Goal: Task Accomplishment & Management: Manage account settings

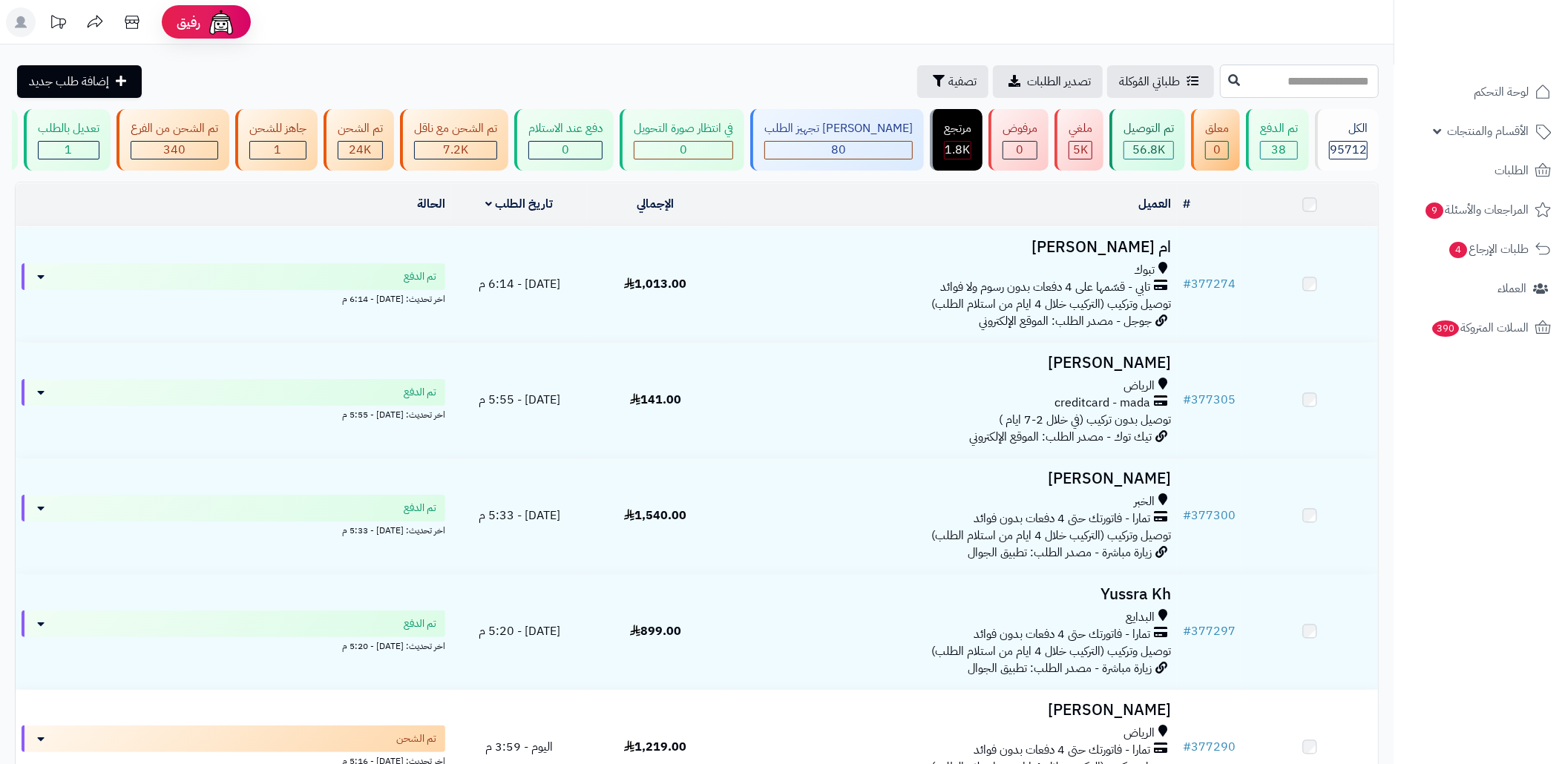
click at [1297, 84] on input "text" at bounding box center [1299, 81] width 159 height 34
paste input "******"
type input "******"
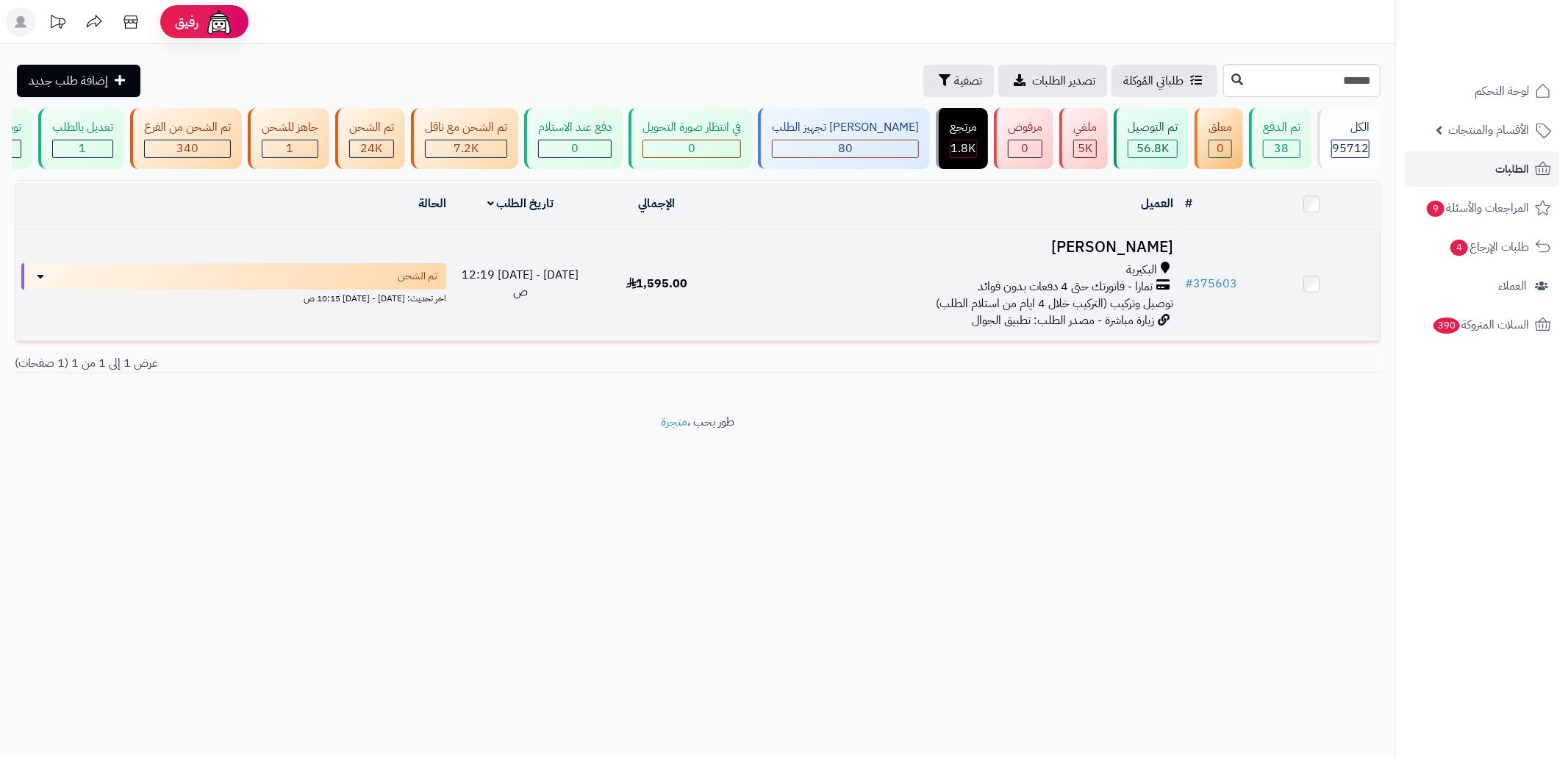
click at [753, 332] on td "حصه الحربي البكيرية تمارا - فاتورتك حتى 4 دفعات بدون فوائد توصيل وتركيب (التركي…" at bounding box center [951, 284] width 454 height 114
click at [895, 310] on div "البكيرية تمارا - فاتورتك حتى 4 دفعات بدون فوائد توصيل وتركيب (التركيب خلال 4 اي…" at bounding box center [951, 287] width 442 height 51
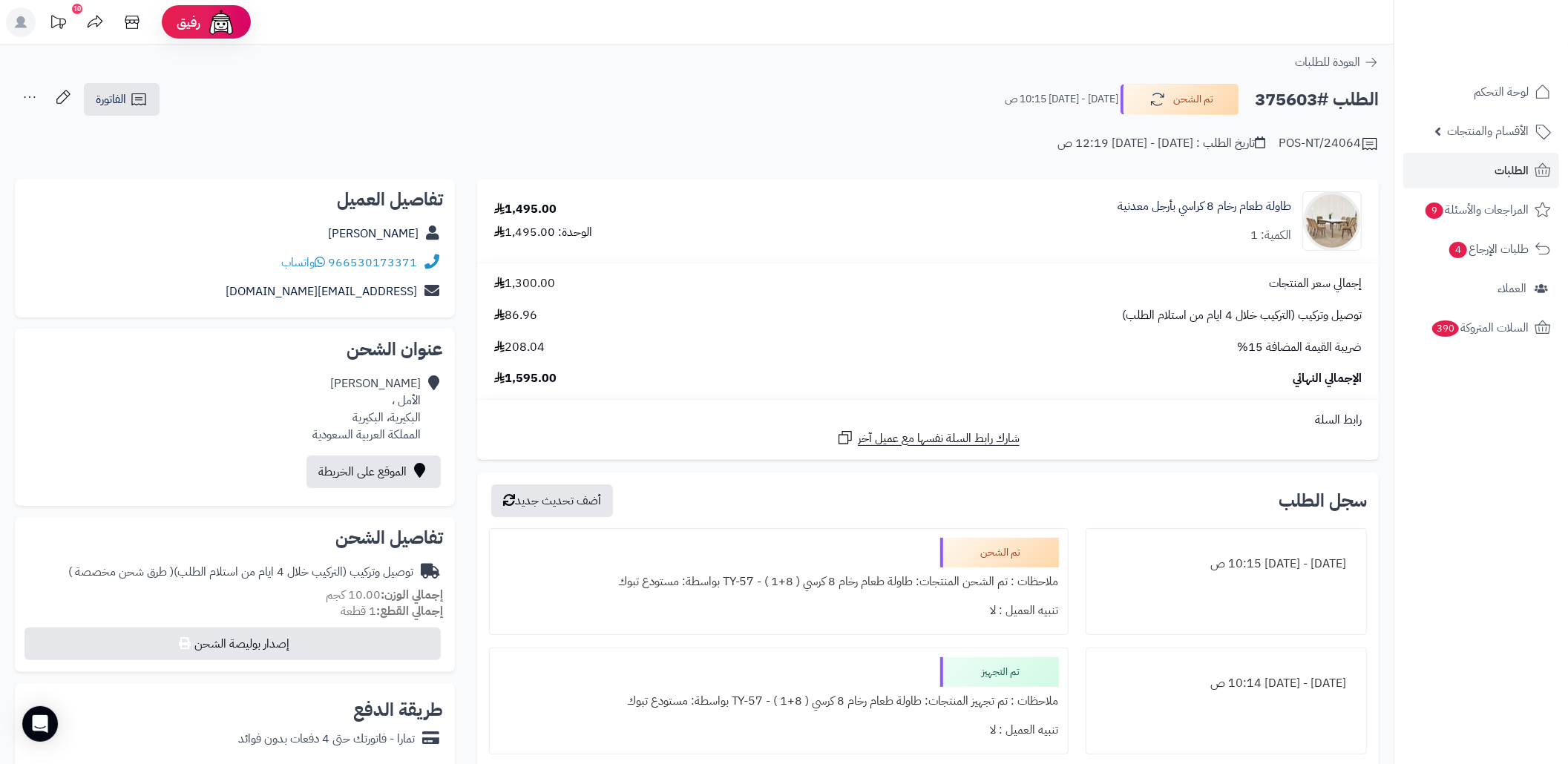
click at [1281, 97] on h2 "الطلب #375603" at bounding box center [1317, 99] width 124 height 30
copy h2 "375603"
click at [404, 416] on div "حصه الحربي الأمل ، البكيرية، البكيرية المملكة العربية السعودية" at bounding box center [366, 409] width 109 height 67
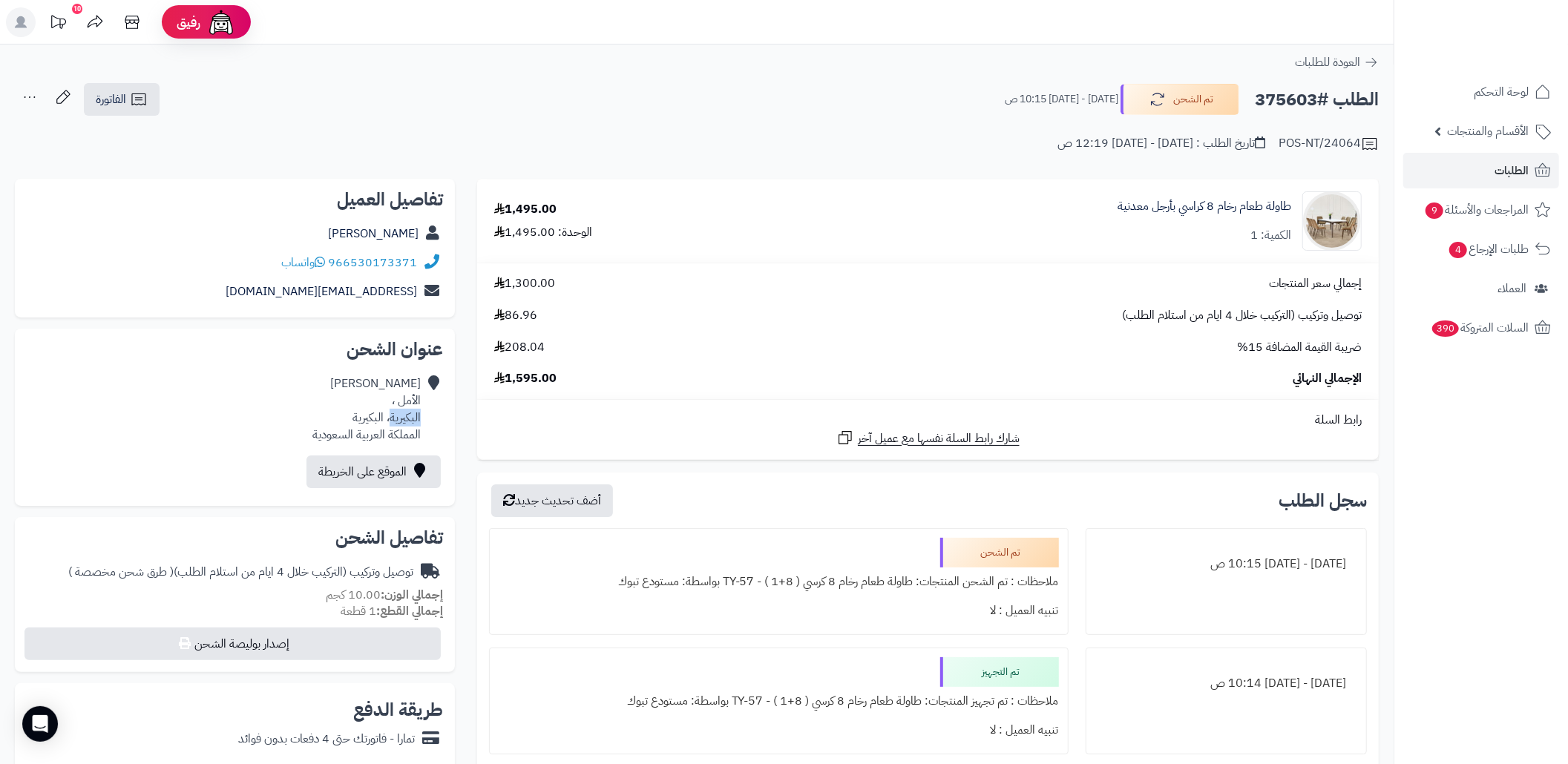
click at [404, 416] on div "حصه الحربي الأمل ، البكيرية، البكيرية المملكة العربية السعودية" at bounding box center [366, 409] width 109 height 67
copy div "البكيرية"
click at [1267, 112] on h2 "الطلب #375603" at bounding box center [1317, 99] width 124 height 30
copy h2 "375603"
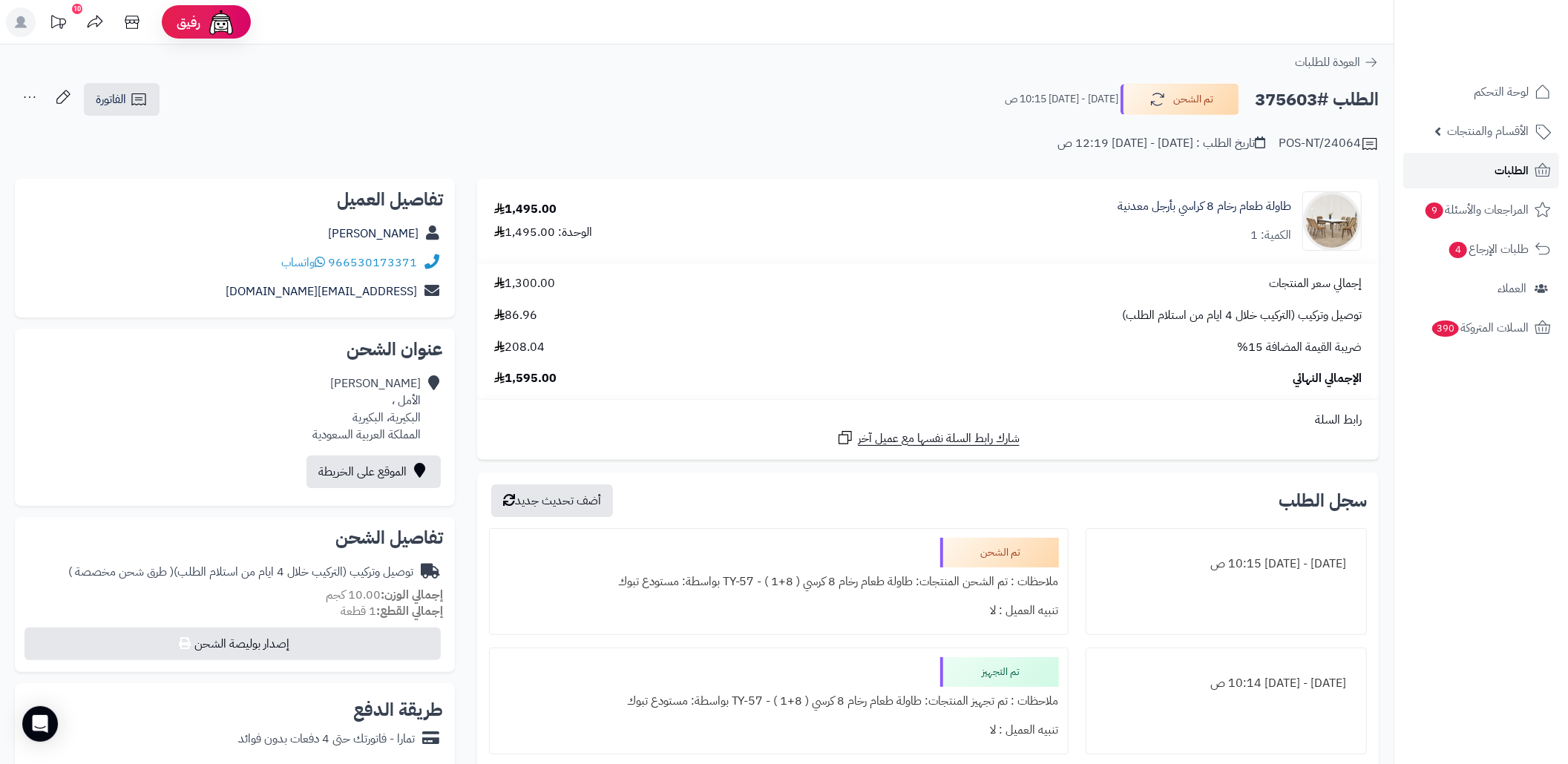
click at [1429, 183] on link "الطلبات" at bounding box center [1481, 171] width 156 height 36
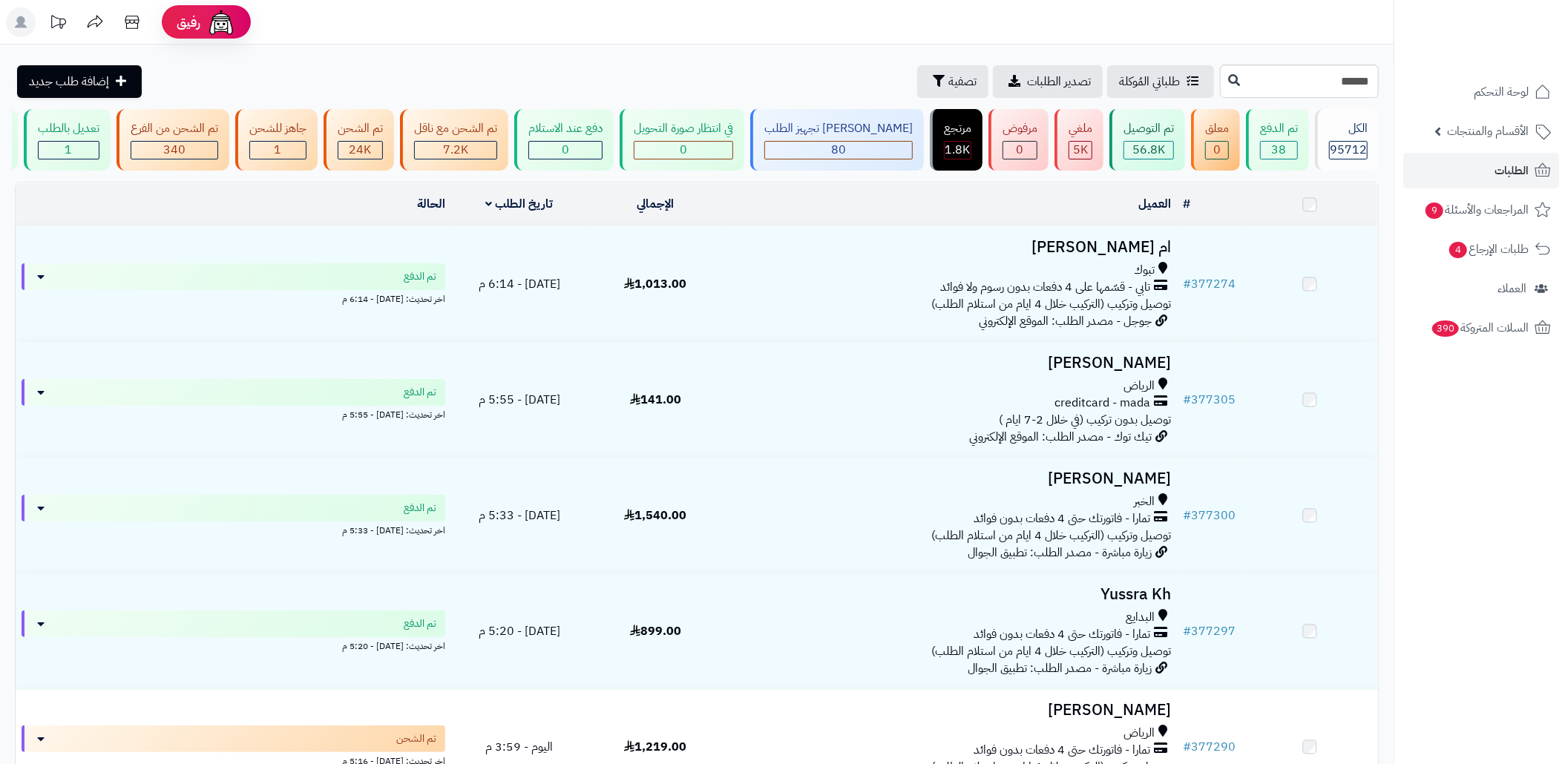
type input "******"
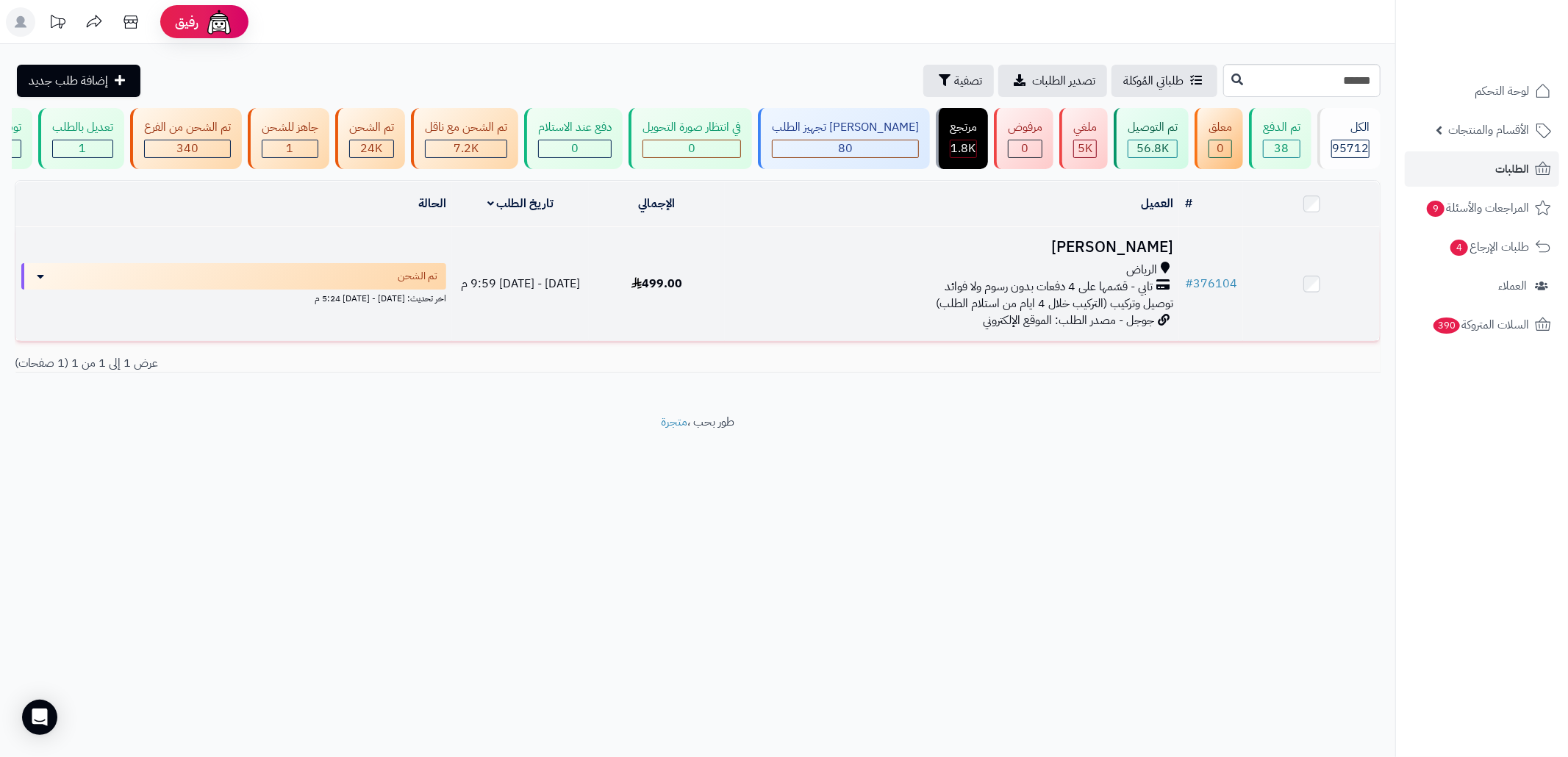
click at [938, 330] on td "[PERSON_NAME] تابي - قسّمها على 4 دفعات بدون رسوم ولا فوائد توصيل وتركيب (الترك…" at bounding box center [951, 284] width 454 height 114
click at [750, 278] on div "الرياض" at bounding box center [951, 270] width 442 height 17
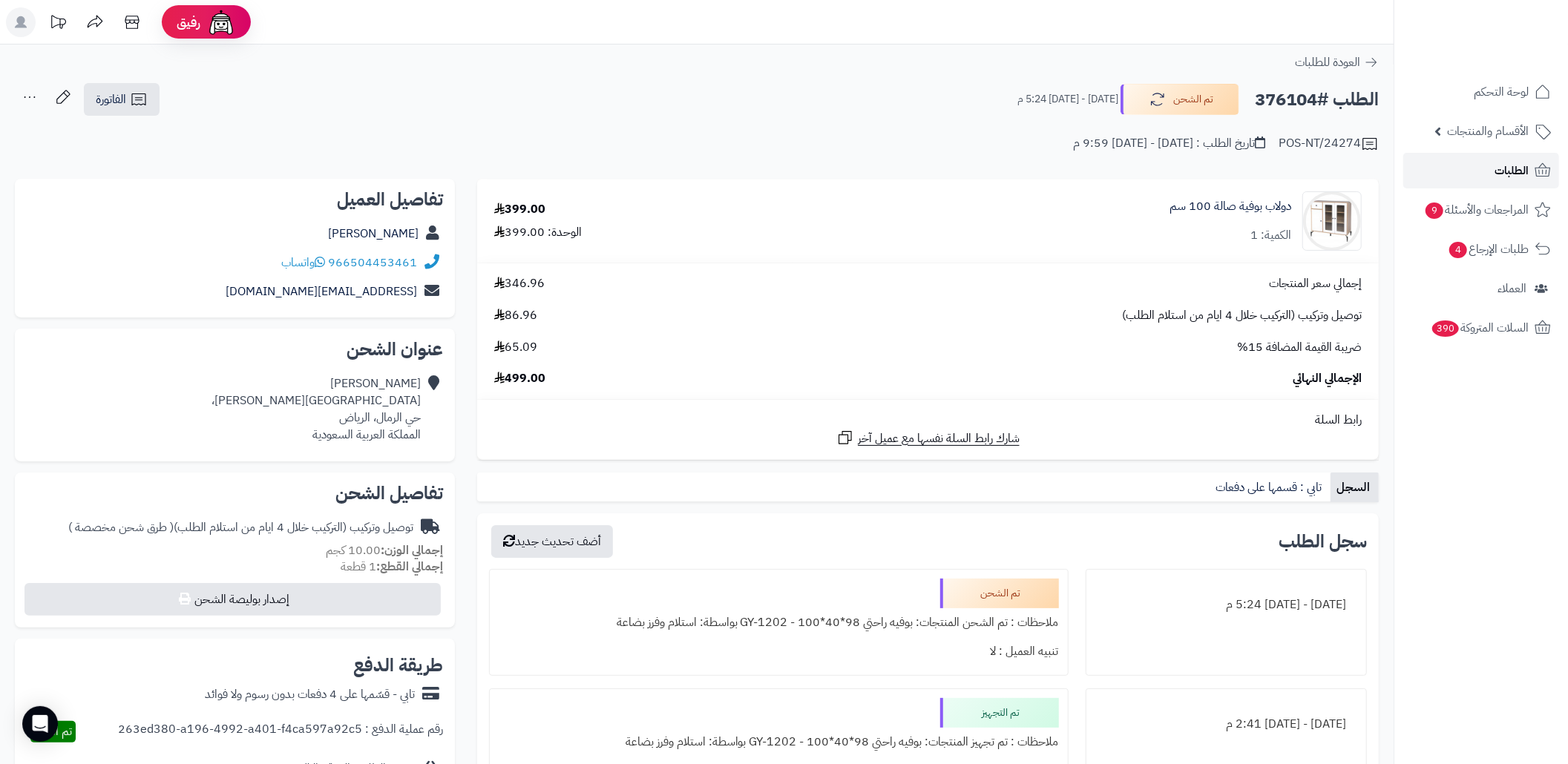
click at [1446, 164] on link "الطلبات" at bounding box center [1481, 171] width 156 height 36
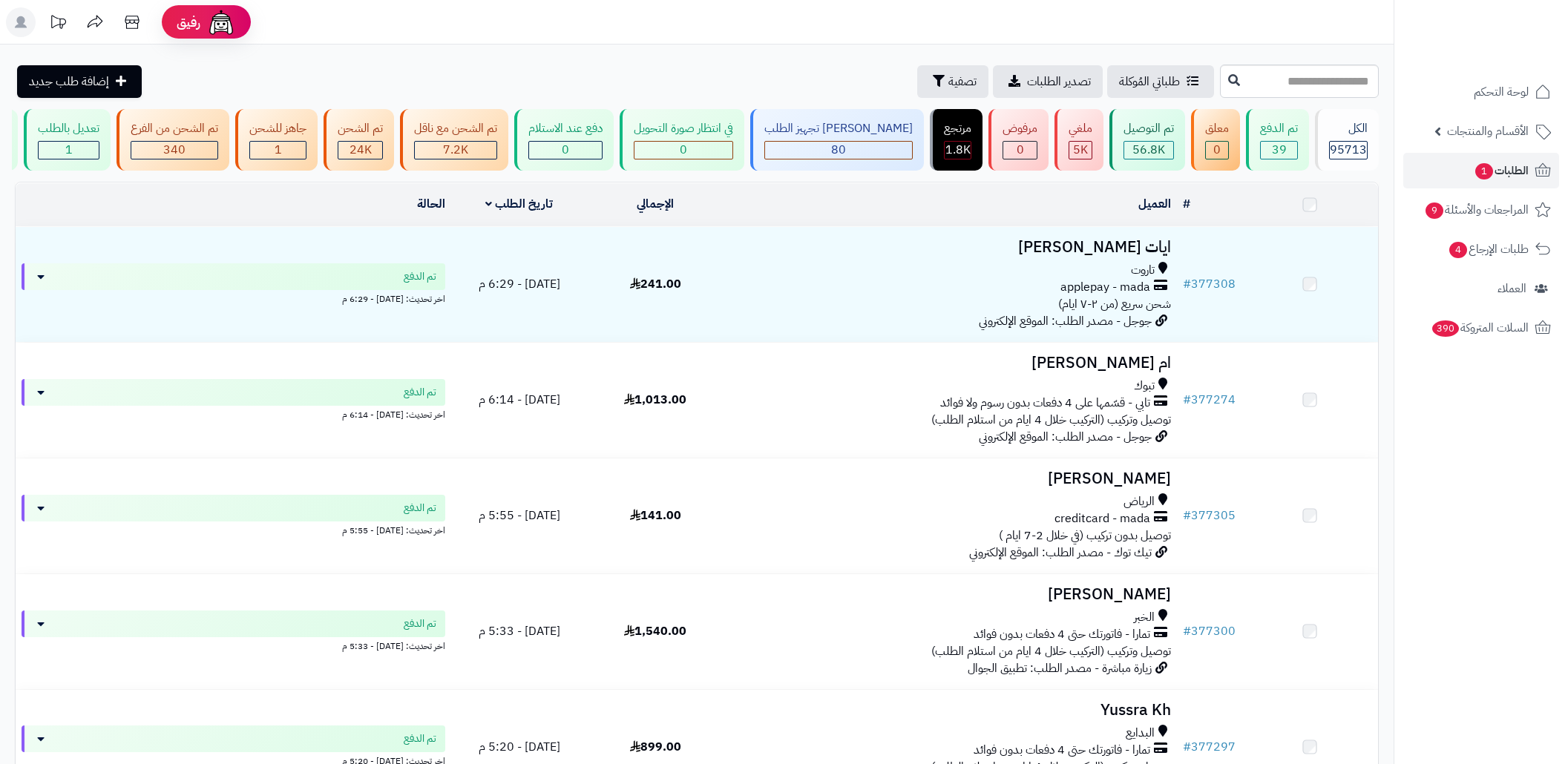
click at [1267, 80] on input "text" at bounding box center [1299, 81] width 159 height 34
type input "******"
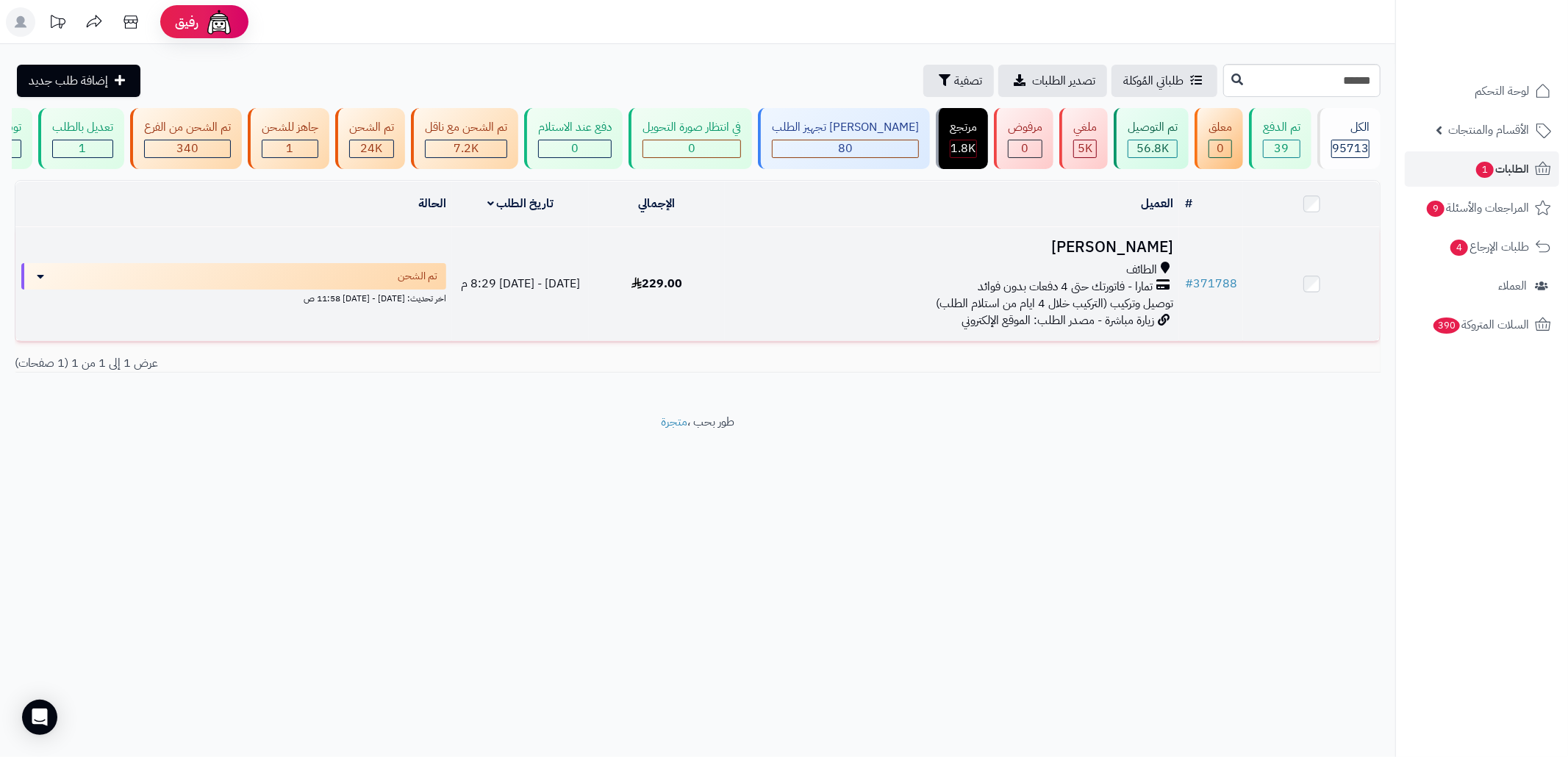
click at [847, 278] on div "الطائف" at bounding box center [951, 270] width 442 height 17
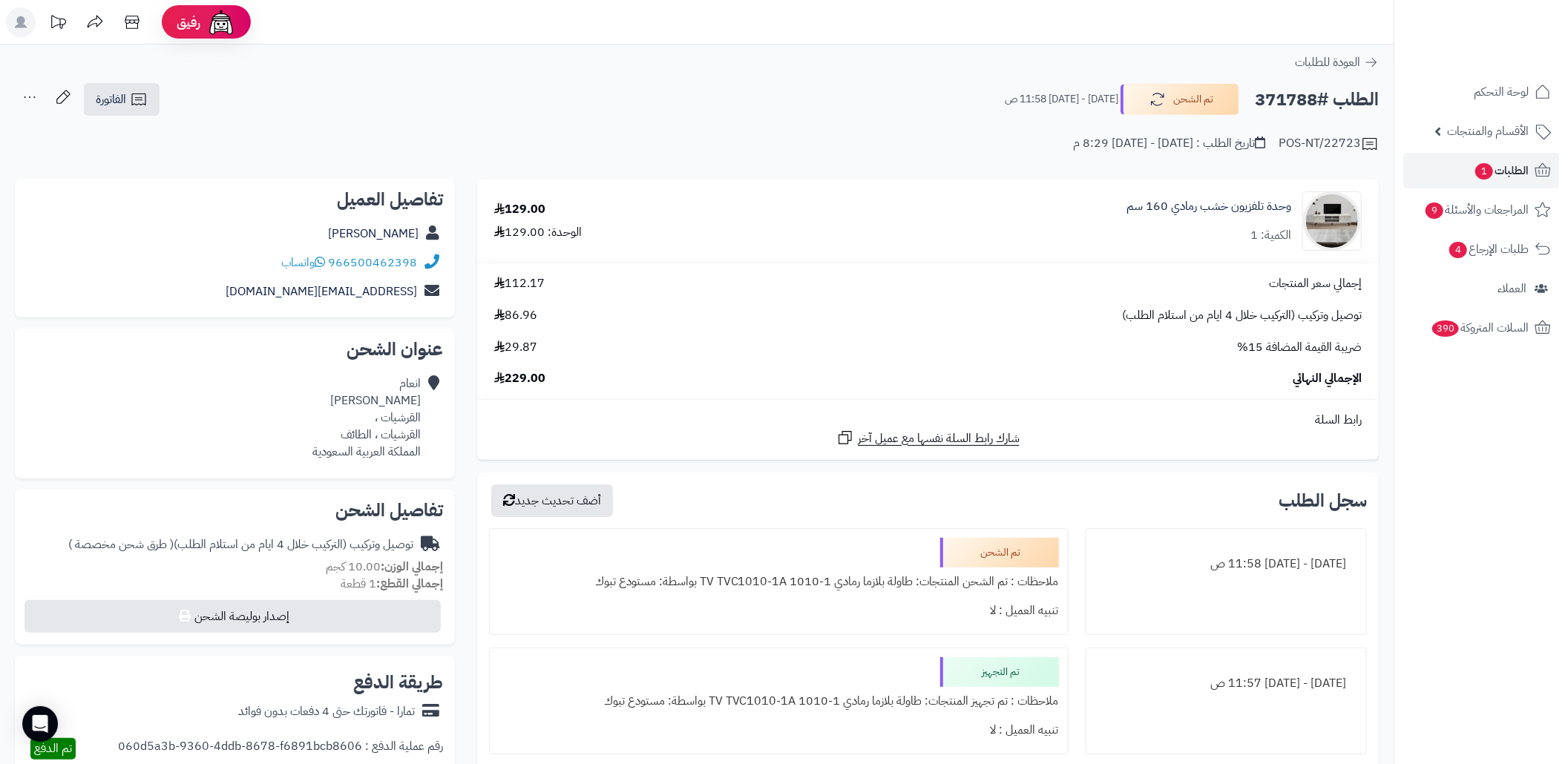
click at [811, 105] on div "الطلب #371788 تم الشحن الإثنين - ٢٥ أغسطس ٢٠٢٥ - 11:58 ص الفاتورة طباعة الفاتور…" at bounding box center [697, 99] width 1363 height 35
copy div "966500462398"
drag, startPoint x: 422, startPoint y: 264, endPoint x: 334, endPoint y: 268, distance: 88.1
click at [334, 268] on div "966500462398 واتساب" at bounding box center [234, 262] width 416 height 29
click at [1408, 167] on link "الطلبات 1" at bounding box center [1481, 171] width 156 height 36
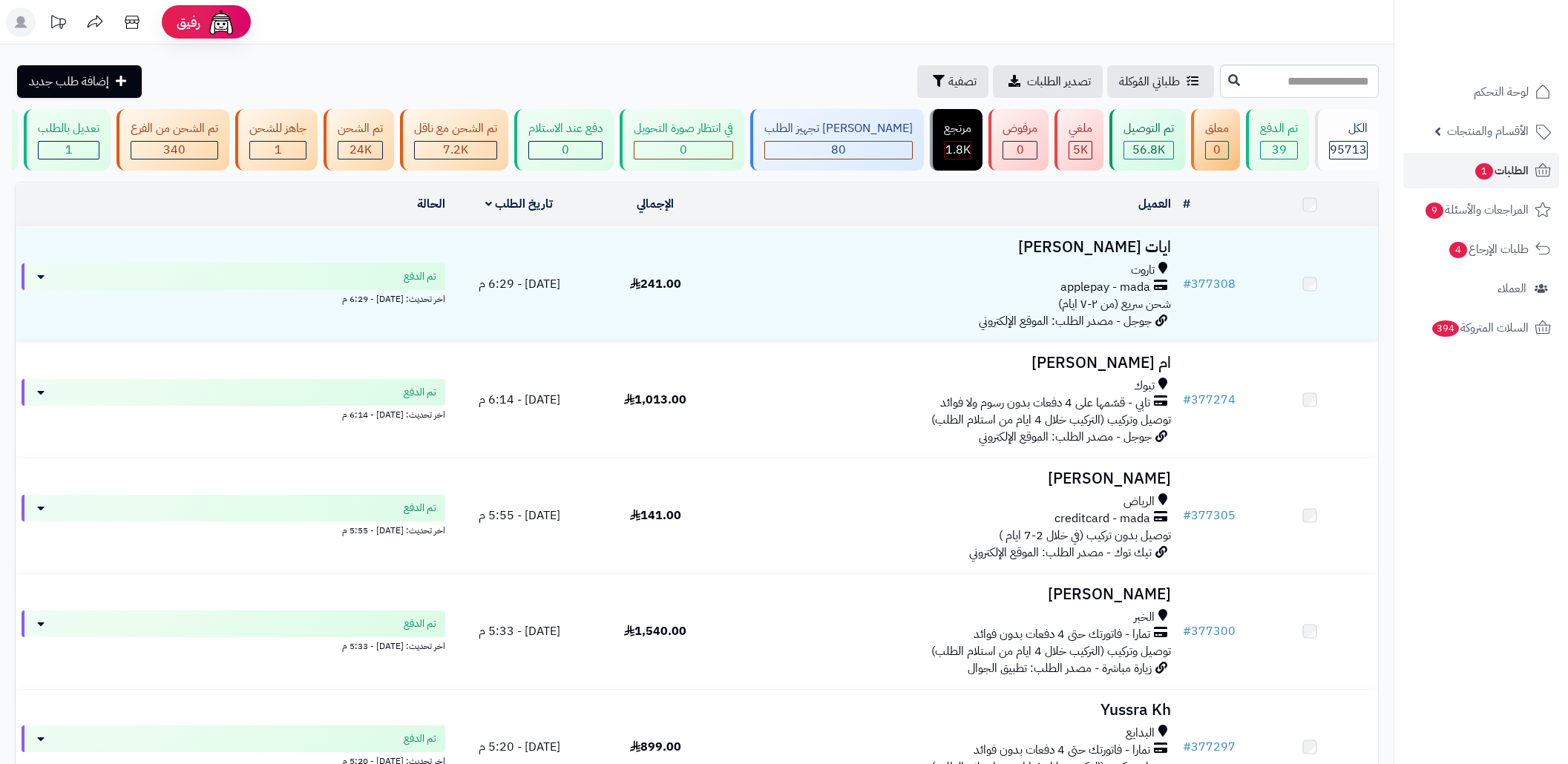
click at [1301, 82] on input "text" at bounding box center [1299, 81] width 159 height 34
type input "******"
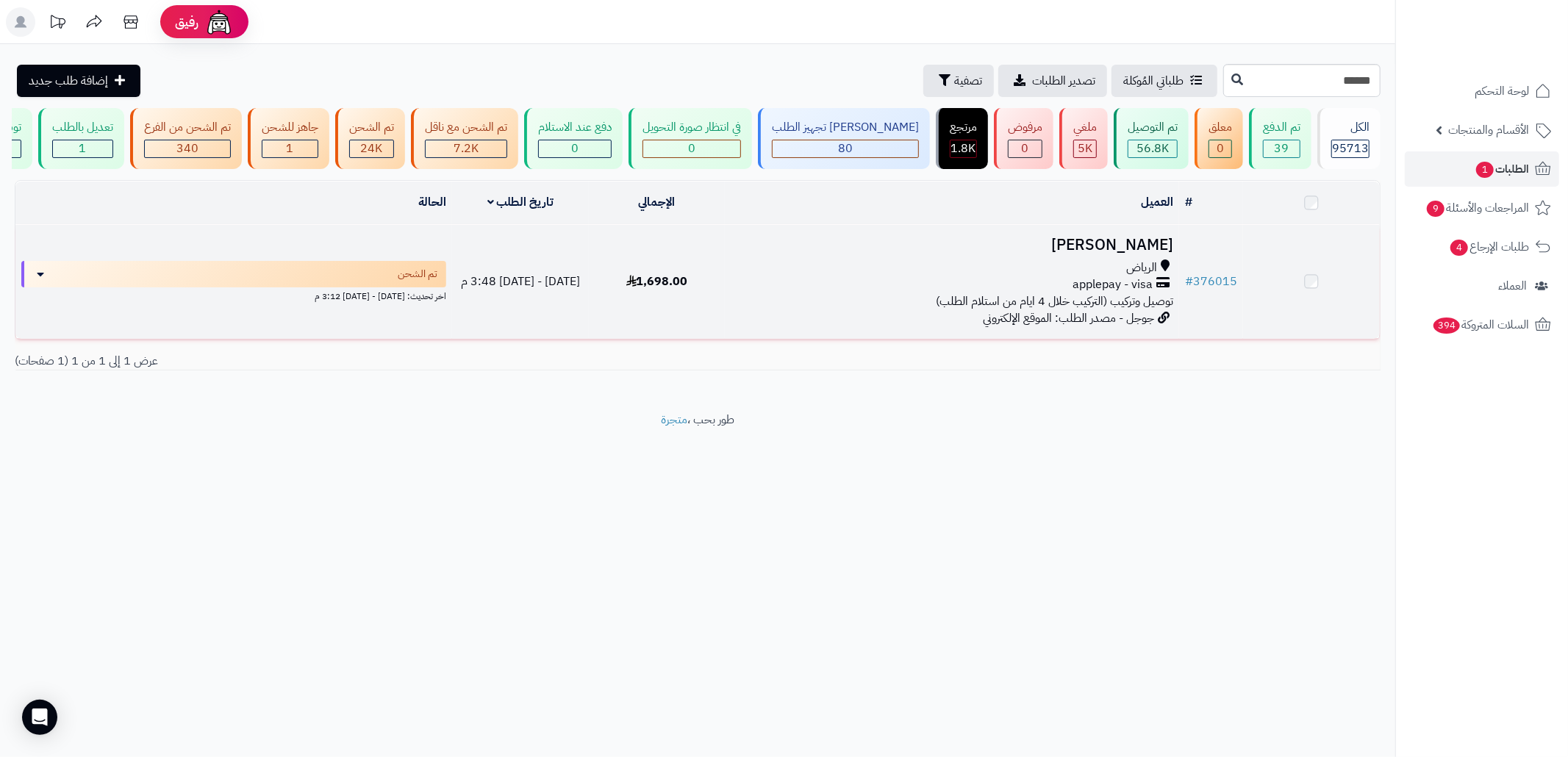
click at [962, 276] on div "الرياض" at bounding box center [951, 268] width 442 height 17
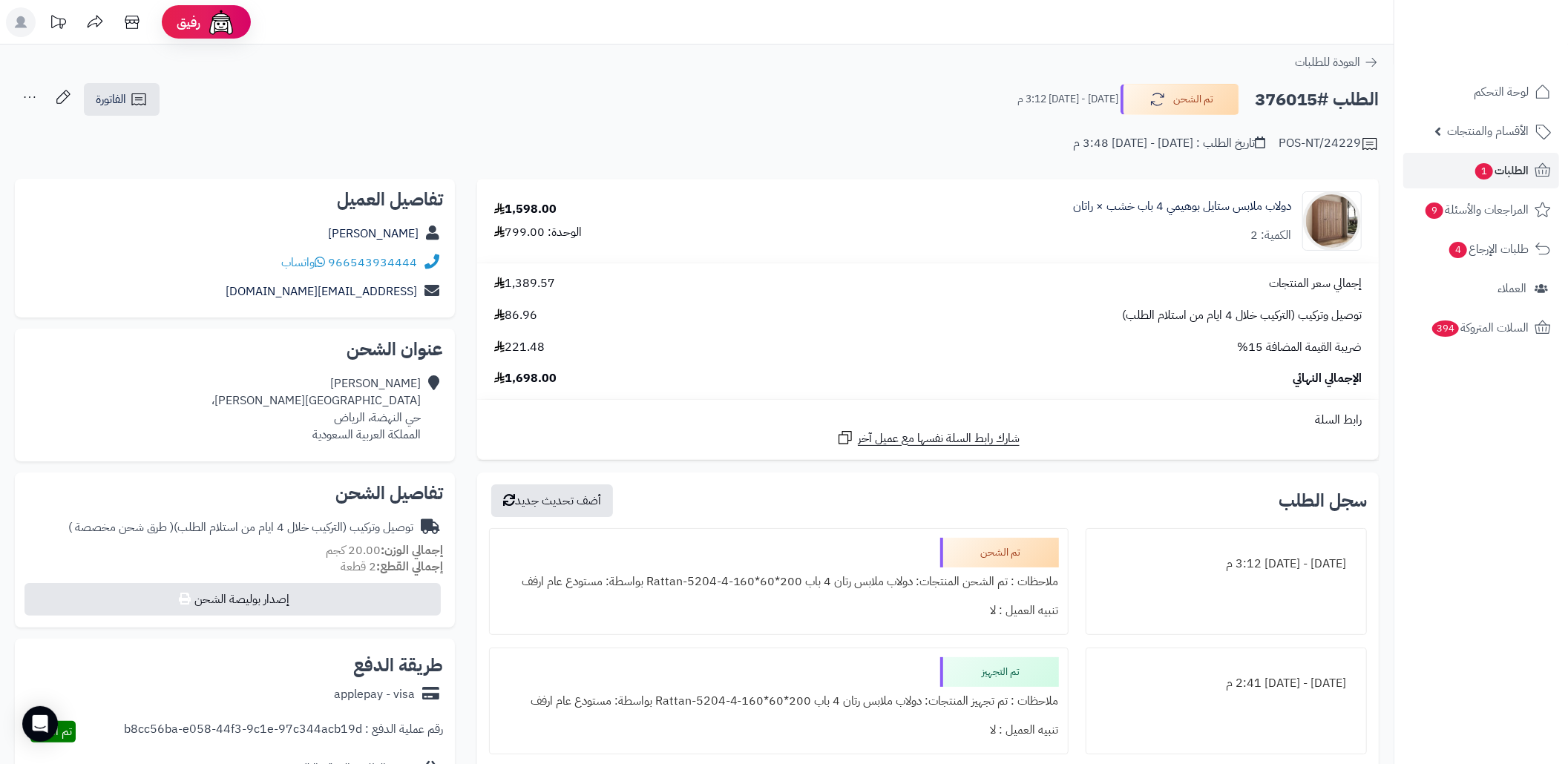
click at [1270, 96] on h2 "الطلب #376015" at bounding box center [1317, 99] width 124 height 30
copy h2 "376015"
click at [390, 420] on div "[PERSON_NAME] ‏شارع [GEOGRAPHIC_DATA][PERSON_NAME]، [GEOGRAPHIC_DATA]، [PERSON_…" at bounding box center [316, 409] width 209 height 67
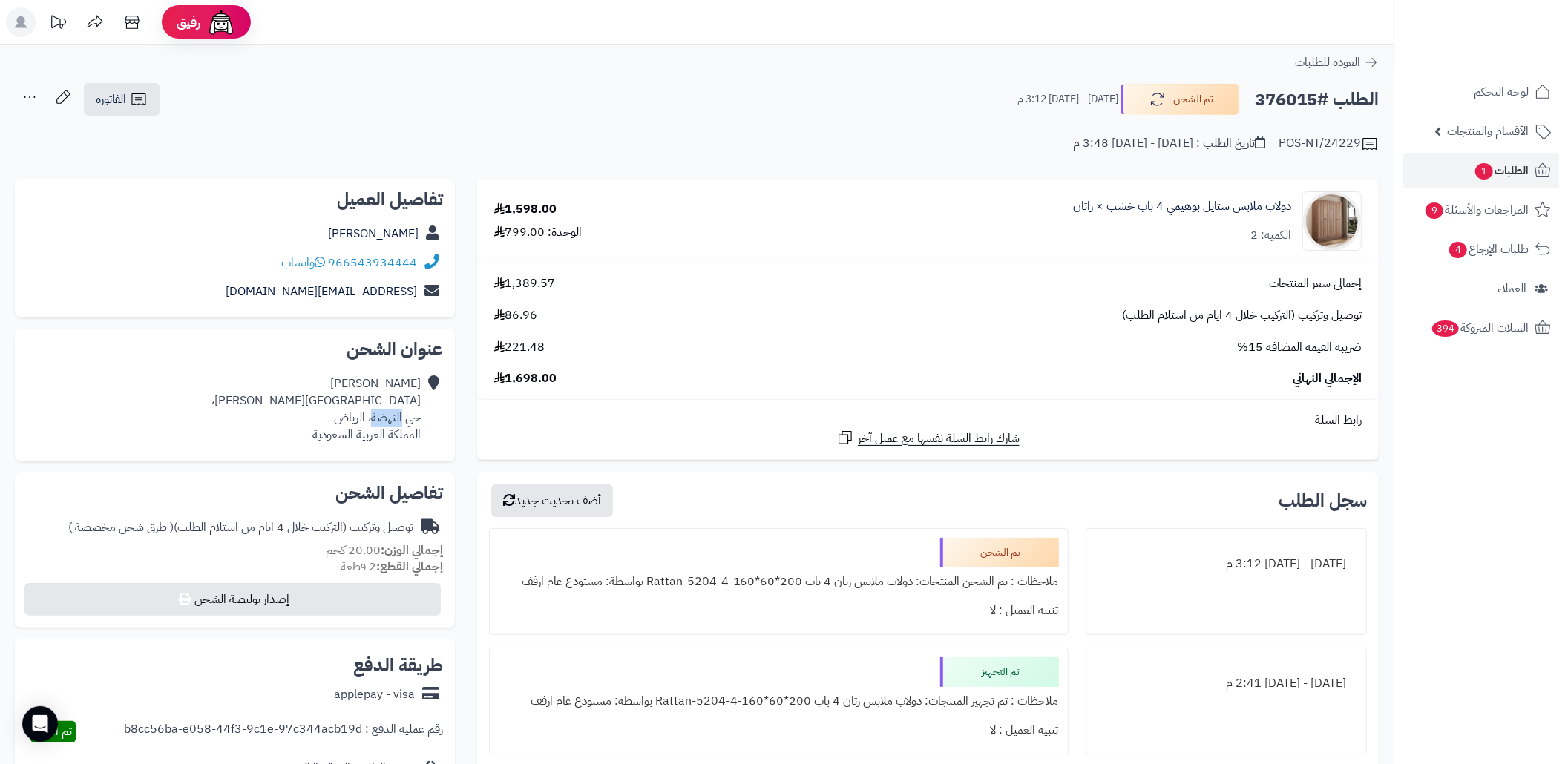
copy div "النهضة"
drag, startPoint x: 363, startPoint y: 119, endPoint x: 255, endPoint y: 117, distance: 108.0
click at [361, 119] on div "POS-NT/24229 تاريخ الطلب : الخميس - ١١ سبتمبر ٢٠٢٥ - 3:48 م" at bounding box center [697, 135] width 1363 height 36
click at [160, 89] on div "الفاتورة طباعة الفاتورة إرسال الفاتورة إلى بريد العميل" at bounding box center [122, 99] width 80 height 33
click at [155, 95] on link "الفاتورة" at bounding box center [121, 99] width 76 height 33
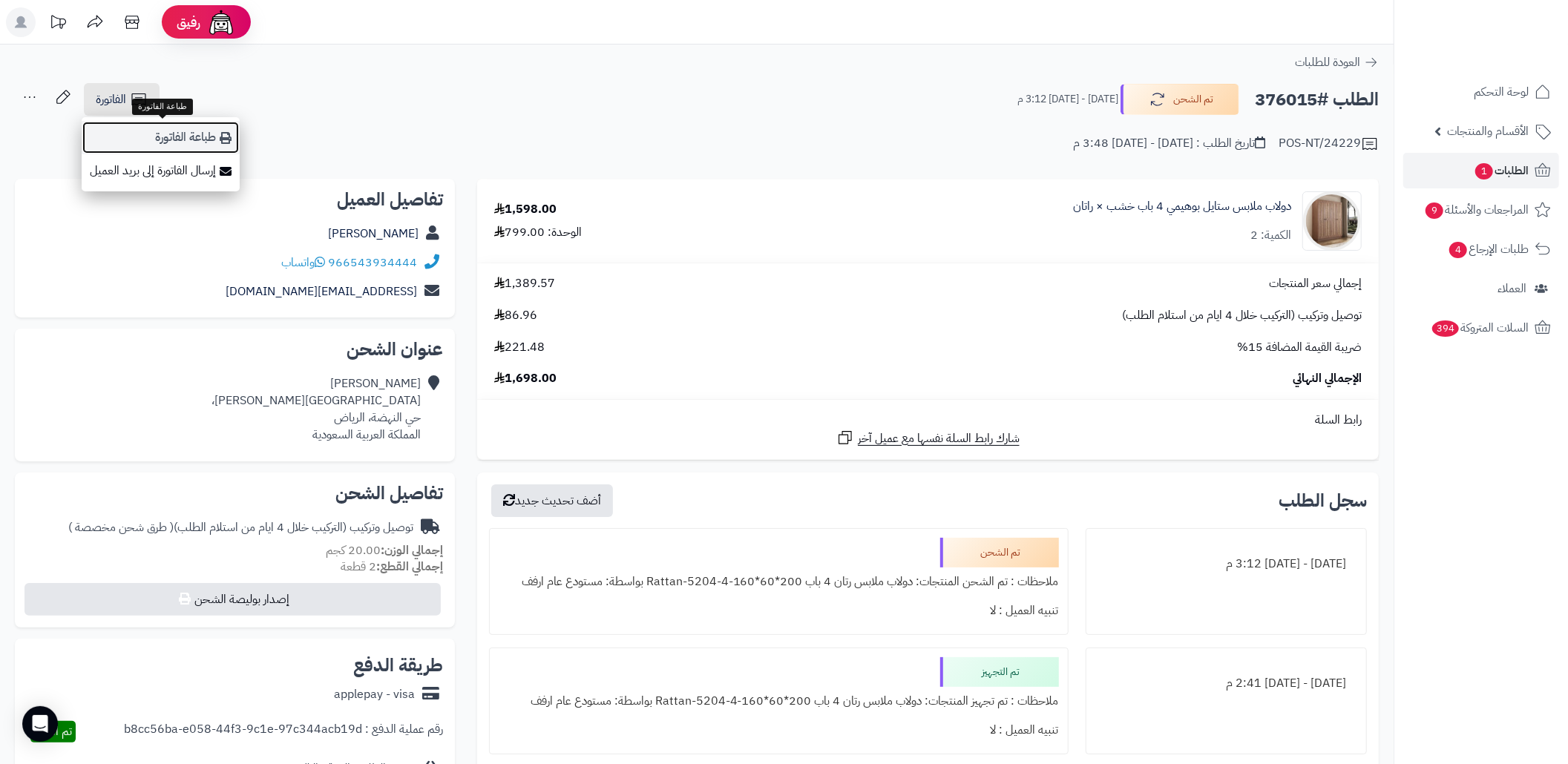
click at [185, 142] on link "طباعة الفاتورة" at bounding box center [161, 137] width 158 height 34
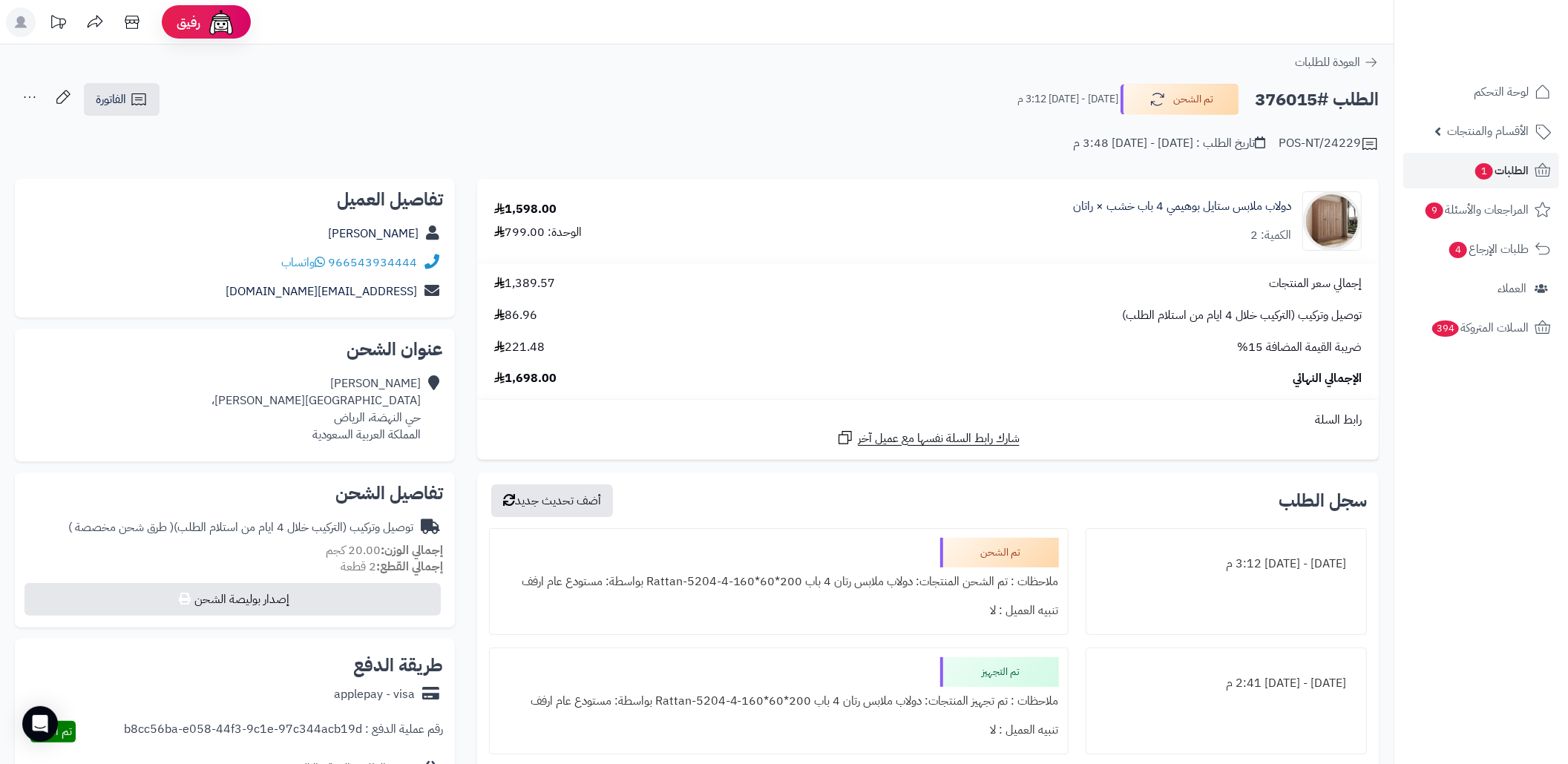
click at [1297, 105] on h2 "الطلب #376015" at bounding box center [1317, 99] width 124 height 30
copy h2 "376015"
click at [1452, 165] on link "الطلبات 1" at bounding box center [1481, 171] width 156 height 36
